Goal: Complete application form

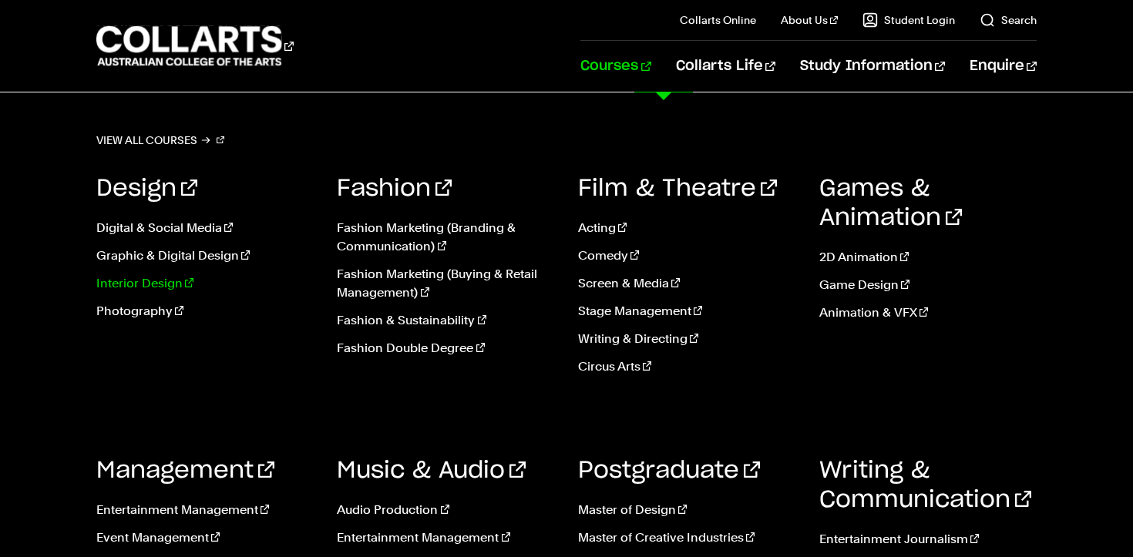
click at [153, 284] on link "Interior Design" at bounding box center [205, 283] width 218 height 18
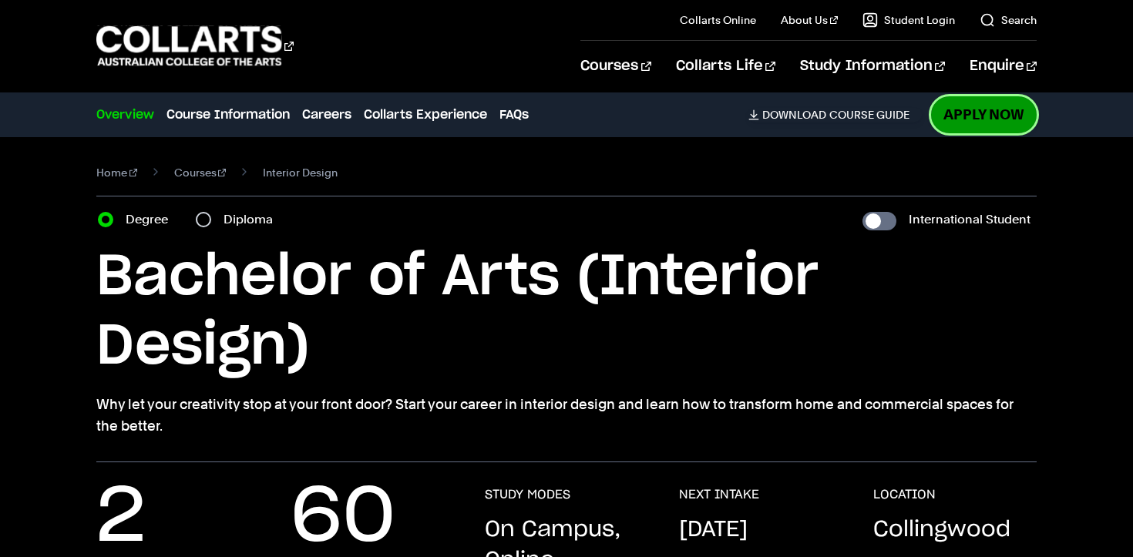
click at [993, 122] on link "Apply Now" at bounding box center [984, 114] width 106 height 36
